Goal: Task Accomplishment & Management: Manage account settings

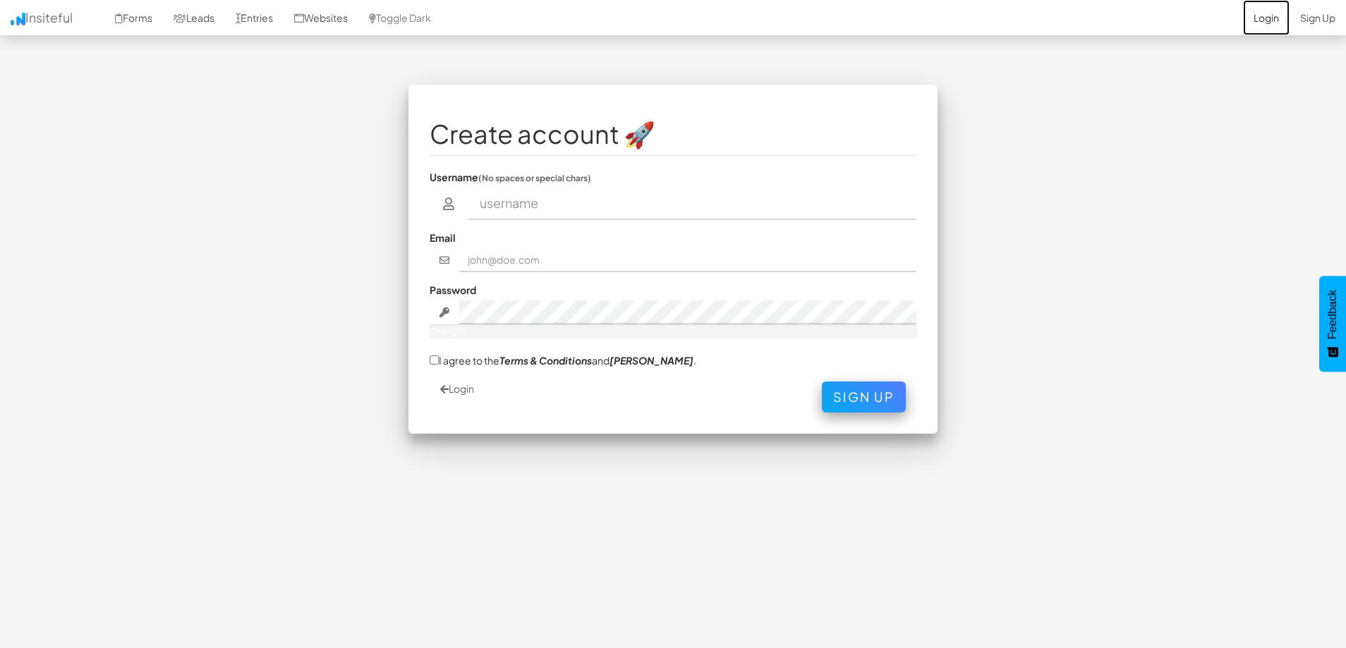
click at [1262, 17] on link "Login" at bounding box center [1266, 17] width 47 height 35
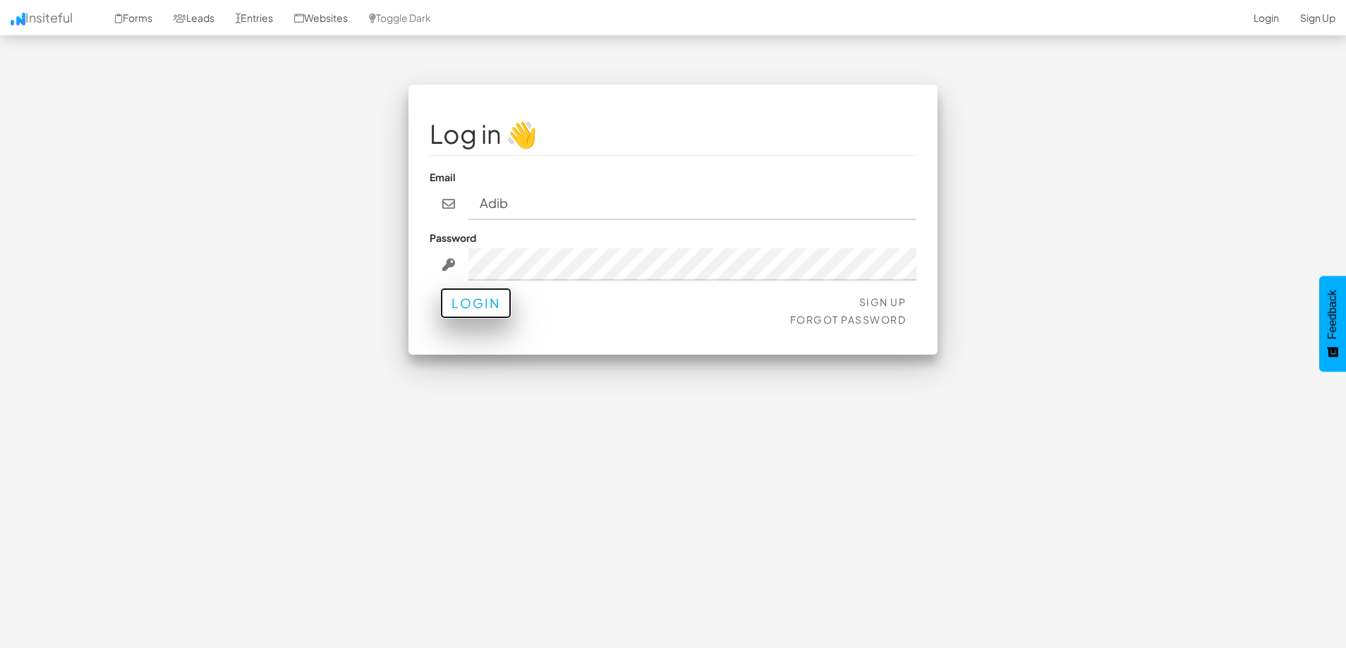
click at [500, 308] on button "Login" at bounding box center [475, 303] width 71 height 31
click at [585, 247] on div "Password" at bounding box center [673, 256] width 487 height 50
click at [492, 297] on button "Login" at bounding box center [475, 303] width 71 height 31
click at [613, 200] on input "Adib" at bounding box center [692, 204] width 449 height 32
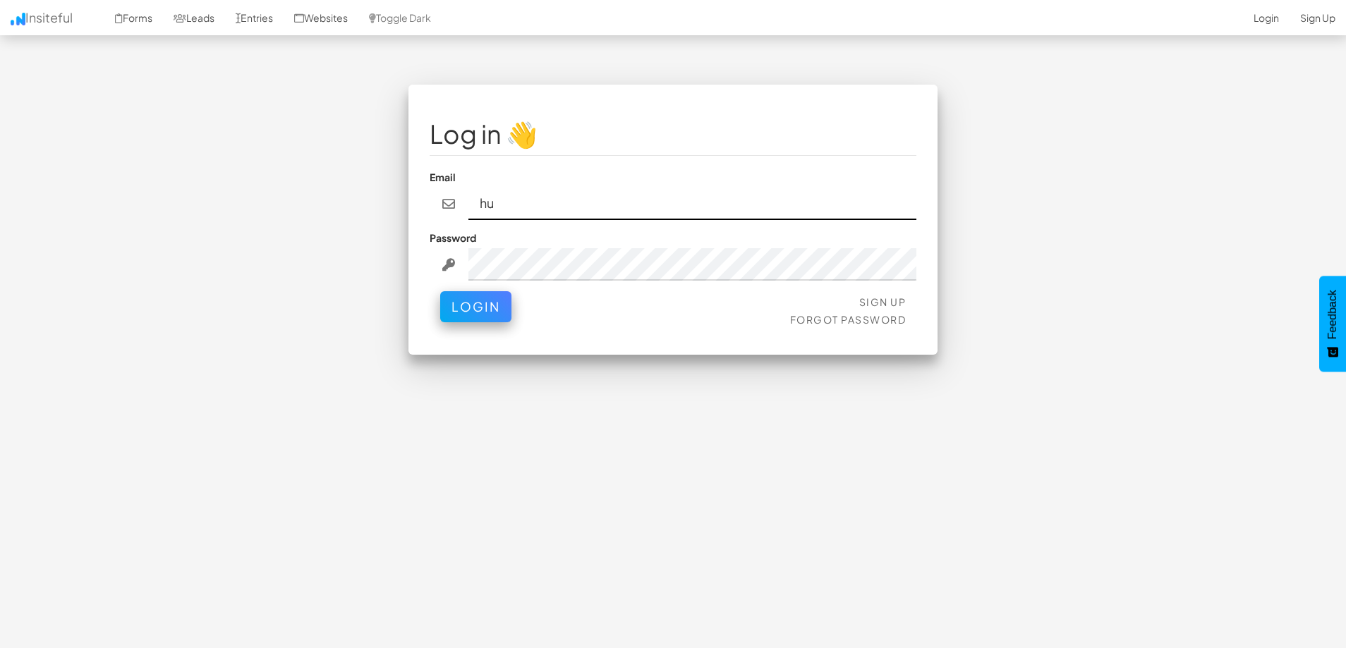
type input "hulkbluster2@gmail.com"
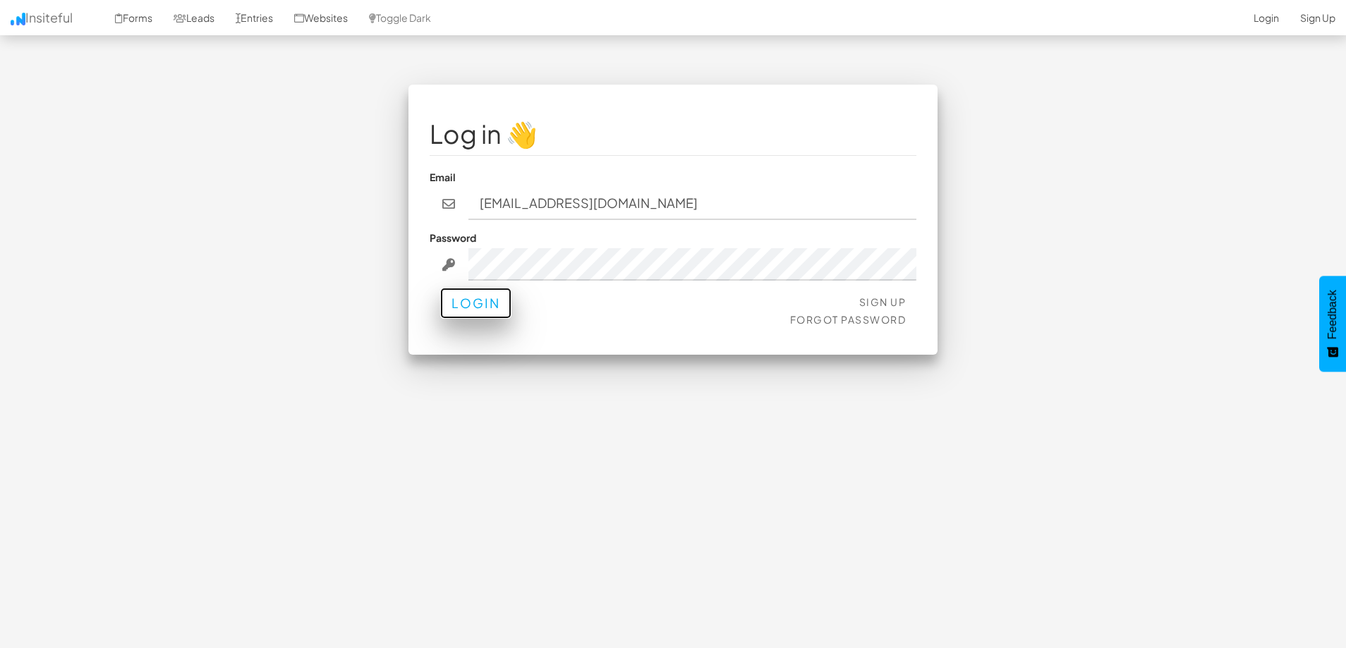
click at [485, 317] on button "Login" at bounding box center [475, 303] width 71 height 31
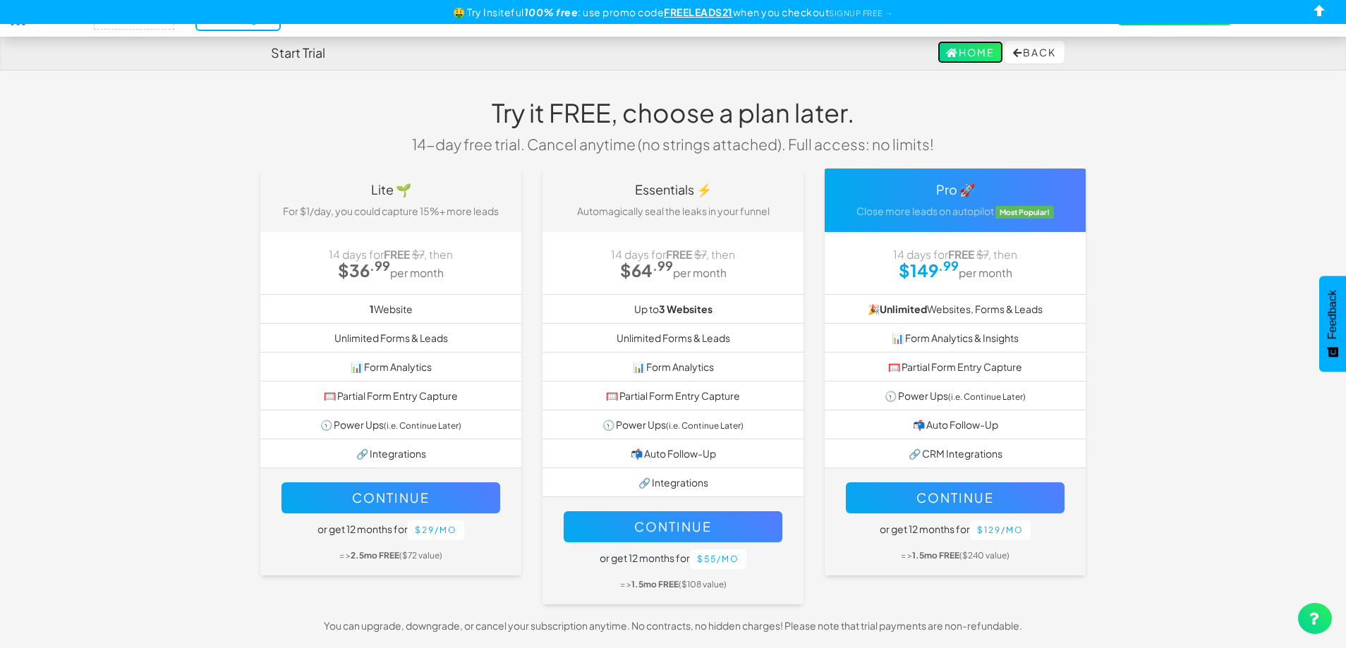
click at [952, 59] on link "Home" at bounding box center [970, 52] width 66 height 23
click at [250, 27] on link "Trial ending! →" at bounding box center [237, 18] width 85 height 25
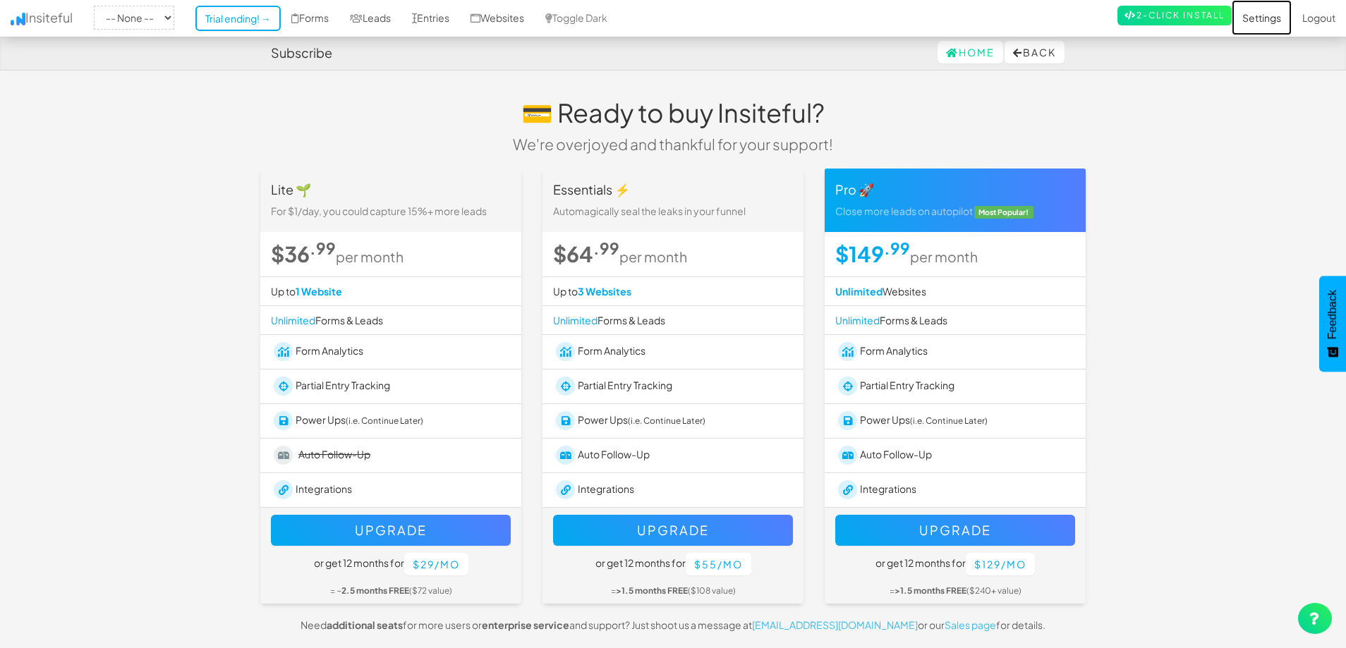
click at [1278, 18] on link "Settings" at bounding box center [1261, 17] width 60 height 35
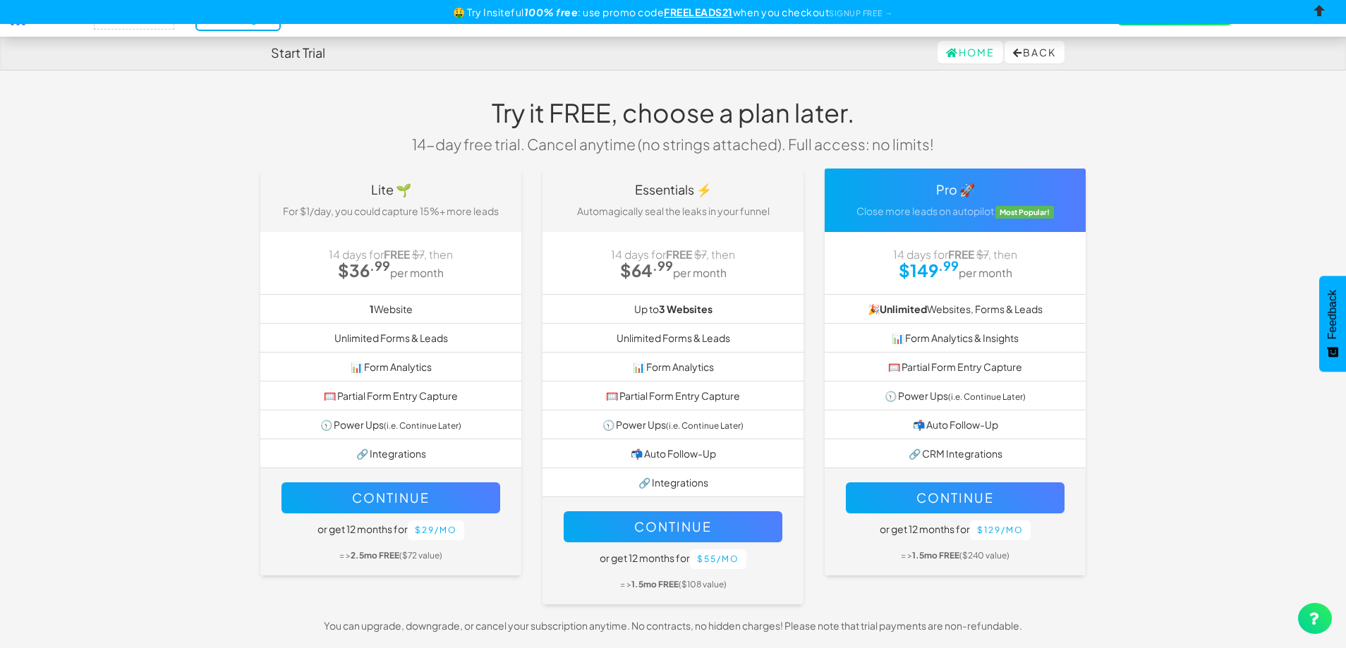
click at [1320, 12] on input "checkbox" at bounding box center [1319, 13] width 21 height 21
checkbox input "true"
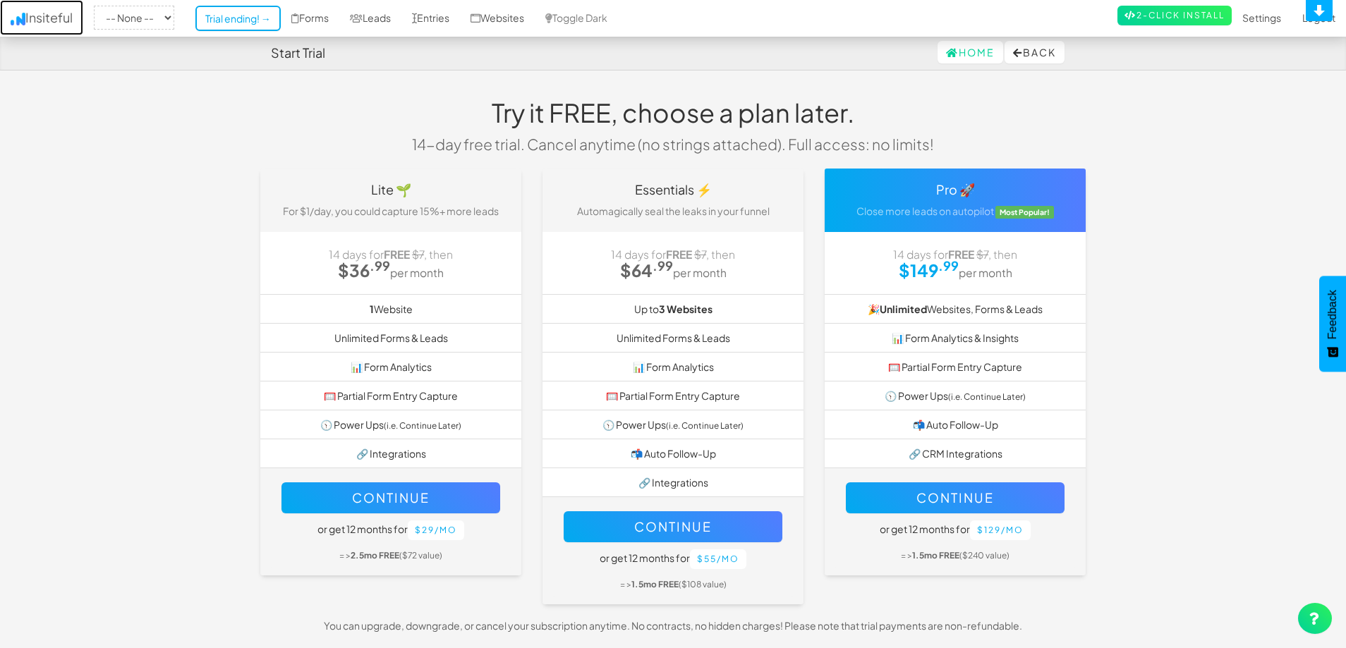
click at [59, 18] on link "Insiteful" at bounding box center [41, 17] width 83 height 35
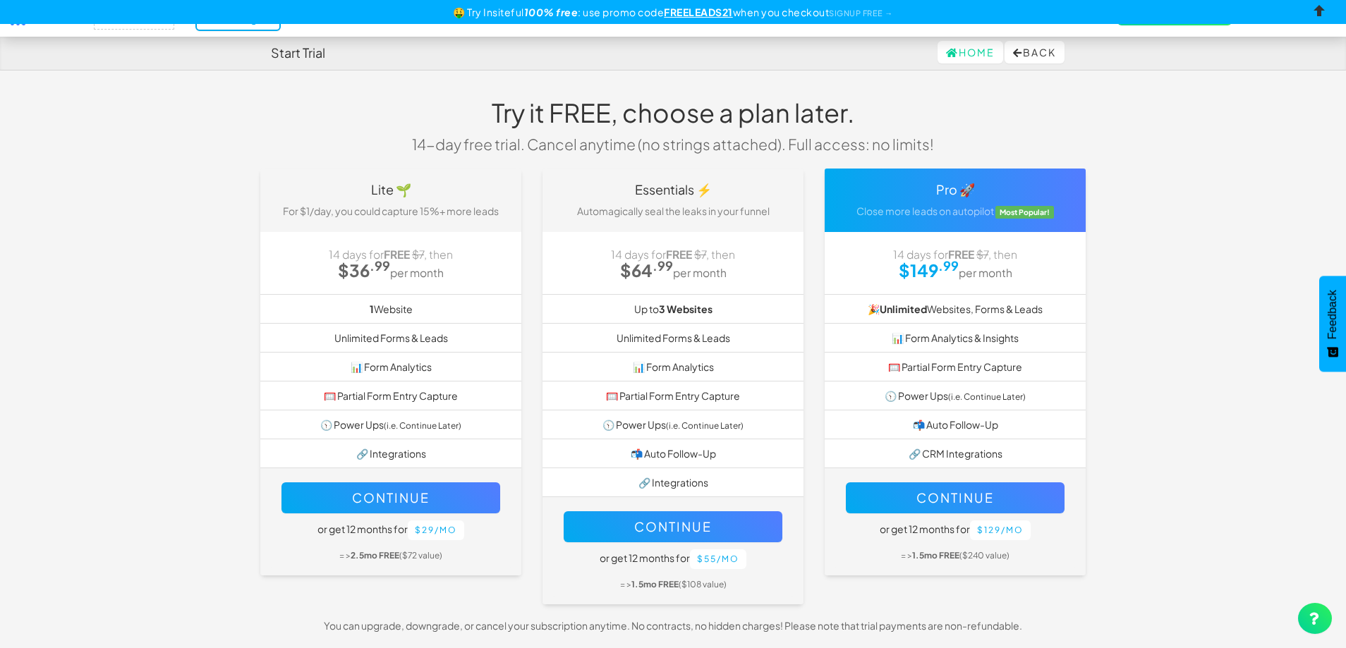
click at [1324, 3] on input "checkbox" at bounding box center [1319, 13] width 21 height 21
checkbox input "true"
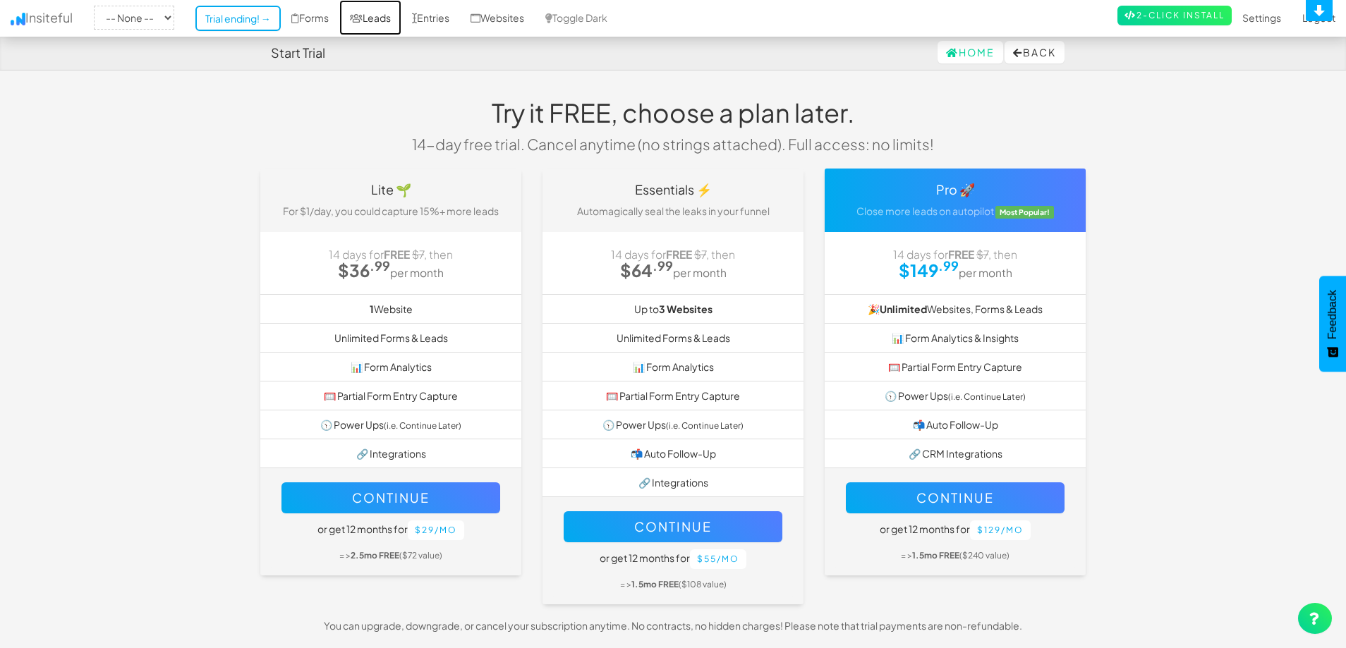
click at [385, 23] on link "Leads" at bounding box center [370, 17] width 62 height 35
